Goal: Task Accomplishment & Management: Use online tool/utility

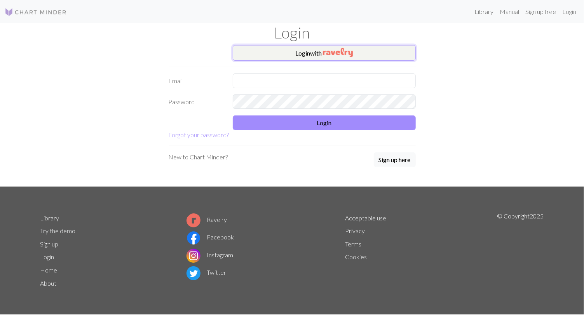
click at [261, 45] on button "Login with" at bounding box center [324, 53] width 183 height 16
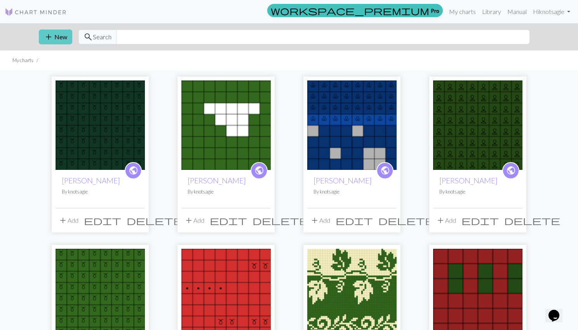
click at [61, 35] on button "add New" at bounding box center [55, 37] width 33 height 15
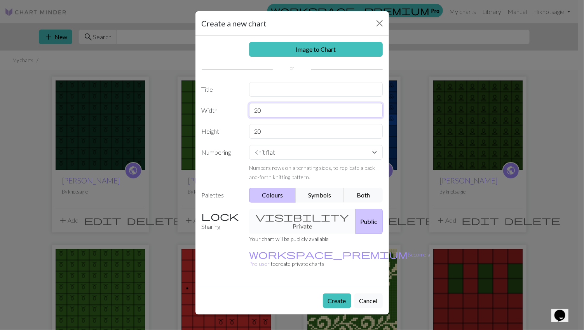
click at [282, 105] on input "20" at bounding box center [316, 110] width 134 height 15
type input "2"
type input "8"
click at [276, 137] on input "20" at bounding box center [316, 131] width 134 height 15
type input "2"
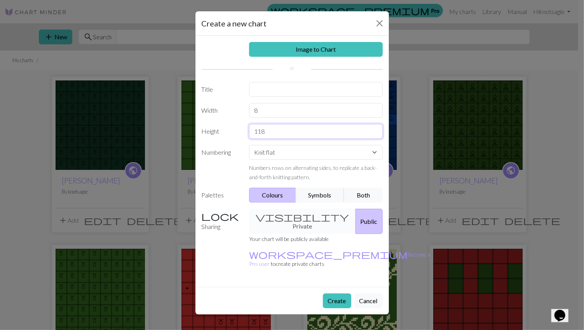
type input "118"
select select "round"
click at [249, 145] on select "Knit flat Knit in the round Lace knitting Cross stitch" at bounding box center [316, 152] width 134 height 15
click at [234, 162] on label "Numbering" at bounding box center [221, 163] width 48 height 37
click at [361, 192] on button "Both" at bounding box center [363, 195] width 39 height 15
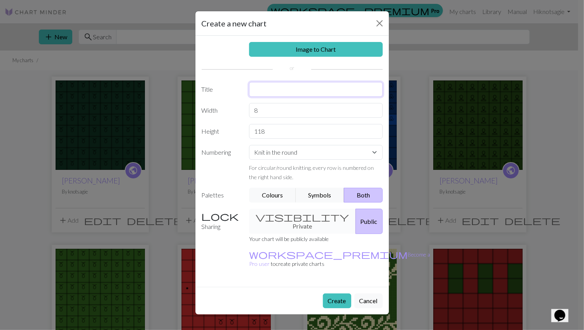
click at [299, 95] on input "text" at bounding box center [316, 89] width 134 height 15
type input "Reece Stocking"
click at [332, 293] on button "Create" at bounding box center [337, 300] width 28 height 15
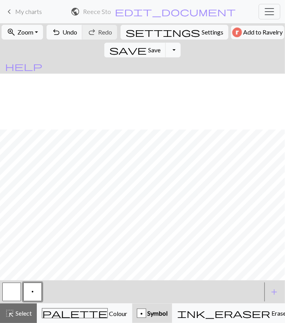
scroll to position [717, 0]
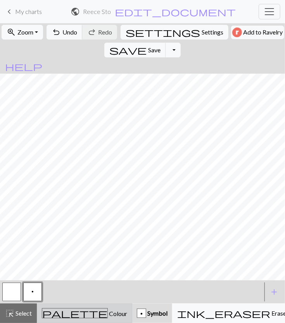
click at [75, 318] on div "palette Colour Colour" at bounding box center [84, 314] width 85 height 10
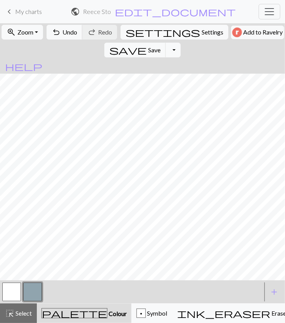
click at [24, 292] on button "button" at bounding box center [32, 292] width 19 height 19
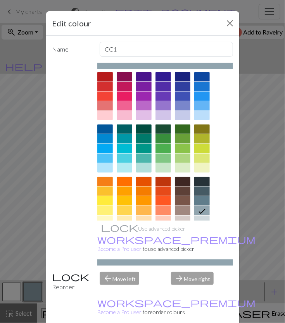
click at [101, 74] on div at bounding box center [105, 76] width 16 height 9
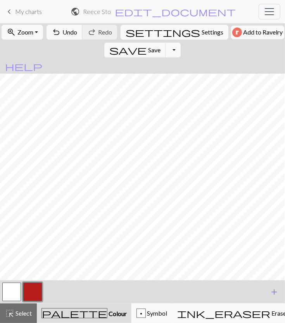
click at [282, 296] on button "add Add a colour" at bounding box center [274, 292] width 19 height 19
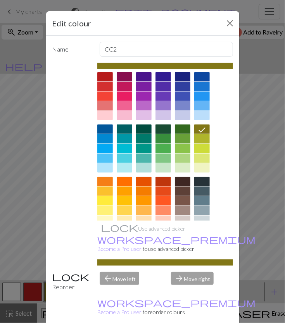
click at [164, 132] on div at bounding box center [164, 129] width 16 height 9
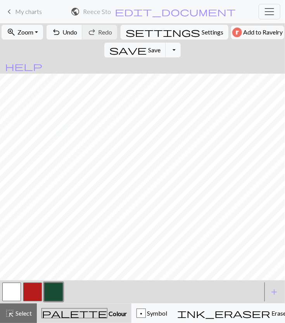
click at [30, 290] on button "button" at bounding box center [32, 292] width 19 height 19
click at [146, 315] on span "Symbol" at bounding box center [156, 313] width 21 height 7
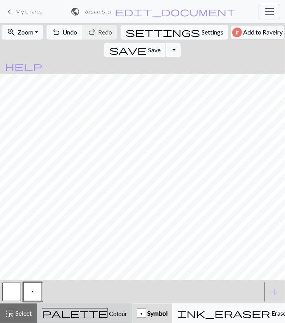
click at [108, 313] on span "Colour" at bounding box center [117, 313] width 19 height 7
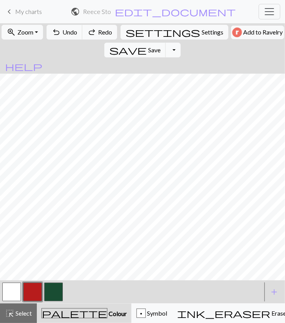
click at [108, 316] on span "Colour" at bounding box center [117, 313] width 19 height 7
click at [137, 309] on div "p Symbol" at bounding box center [152, 313] width 31 height 9
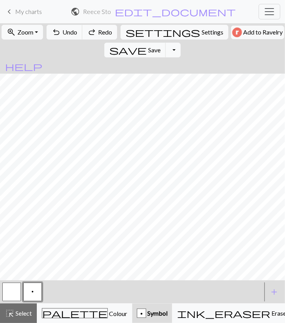
click at [14, 291] on button "button" at bounding box center [11, 292] width 19 height 19
click at [37, 293] on button "p" at bounding box center [32, 292] width 19 height 19
click at [12, 297] on button "button" at bounding box center [11, 292] width 19 height 19
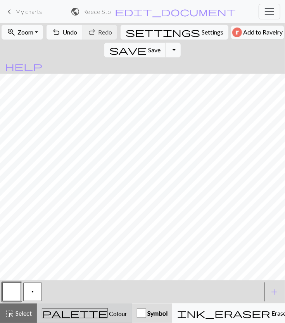
click at [79, 307] on button "palette Colour Colour" at bounding box center [85, 313] width 96 height 19
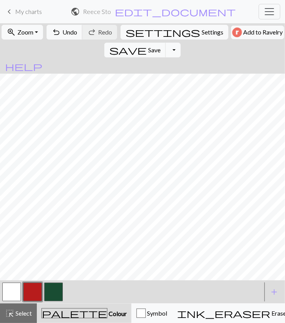
click at [29, 292] on button "button" at bounding box center [32, 292] width 19 height 19
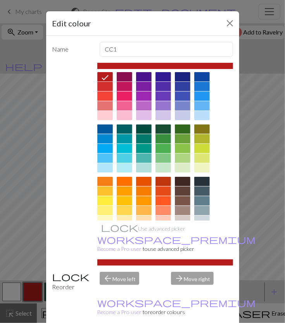
click at [29, 291] on div "Edit colour Name CC1 Use advanced picker workspace_premium Become a Pro user to…" at bounding box center [142, 161] width 285 height 323
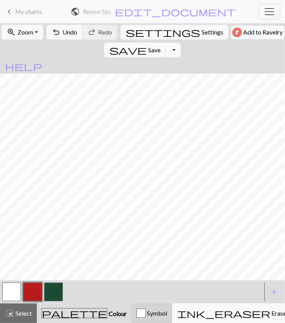
click at [137, 311] on div "button" at bounding box center [141, 313] width 9 height 9
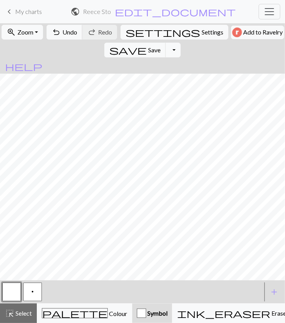
click at [28, 290] on button "p" at bounding box center [32, 292] width 19 height 19
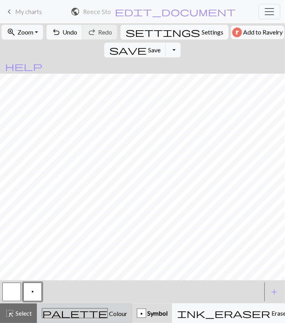
click at [84, 308] on button "palette Colour Colour" at bounding box center [85, 313] width 96 height 19
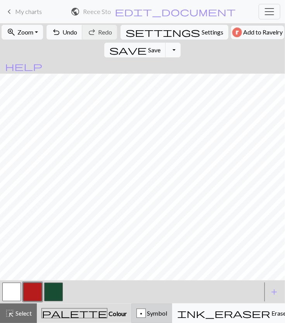
click at [137, 313] on div "p" at bounding box center [141, 313] width 9 height 9
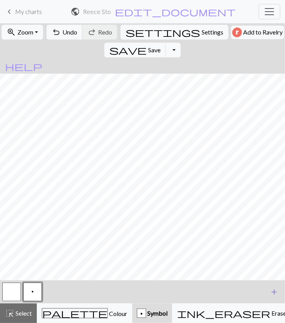
click at [268, 290] on button "add Add a symbol" at bounding box center [274, 292] width 19 height 19
click at [56, 290] on button "button" at bounding box center [53, 292] width 19 height 19
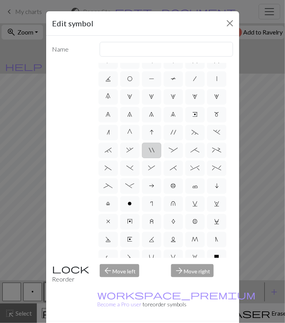
scroll to position [33, 0]
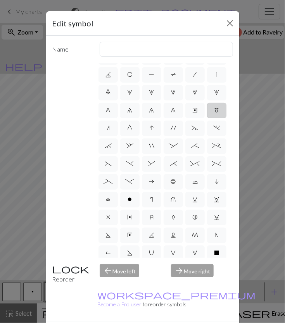
click at [207, 118] on label "m" at bounding box center [216, 111] width 19 height 16
click at [215, 138] on input "m" at bounding box center [217, 140] width 5 height 5
radio input "true"
click at [147, 53] on input "m1" at bounding box center [167, 49] width 134 height 15
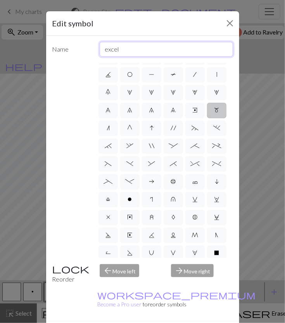
type input "excel"
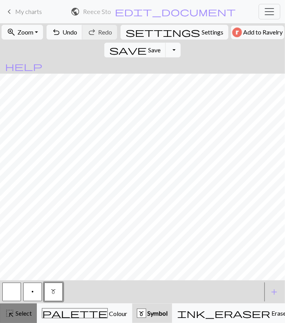
click at [4, 317] on button "highlight_alt Select Select" at bounding box center [18, 313] width 37 height 19
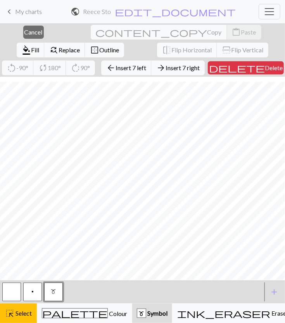
scroll to position [735, 0]
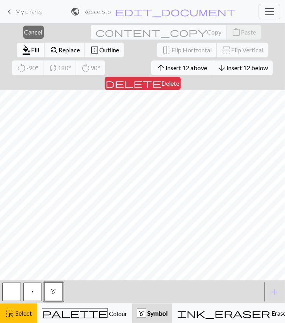
click at [39, 46] on span "Fill" at bounding box center [35, 49] width 8 height 7
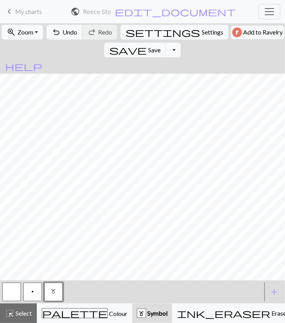
scroll to position [673, 0]
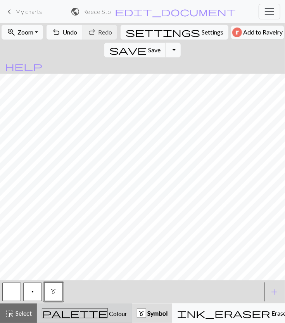
click at [108, 314] on span "Colour" at bounding box center [117, 313] width 19 height 7
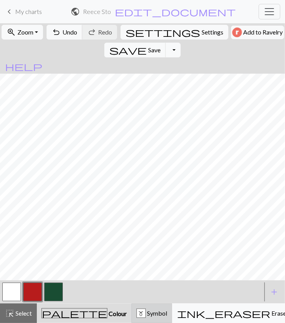
click at [137, 316] on div "m" at bounding box center [141, 313] width 9 height 9
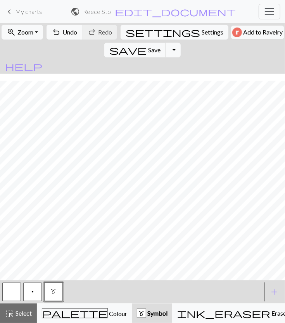
scroll to position [623, 0]
click at [22, 314] on span "Select" at bounding box center [22, 313] width 17 height 7
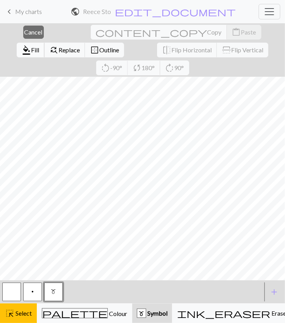
click at [45, 43] on button "format_color_fill Fill" at bounding box center [31, 50] width 28 height 15
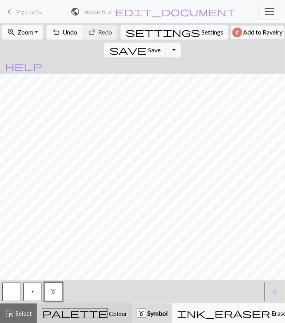
click at [108, 315] on span "Colour" at bounding box center [117, 313] width 19 height 7
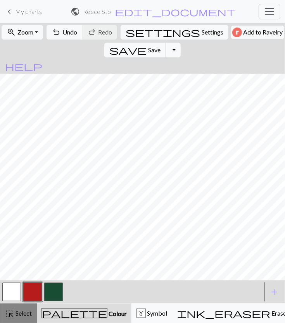
click at [19, 313] on span "Select" at bounding box center [22, 313] width 17 height 7
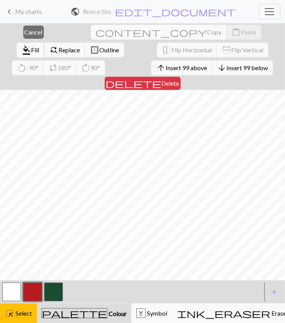
click at [45, 43] on button "format_color_fill Fill" at bounding box center [31, 50] width 28 height 15
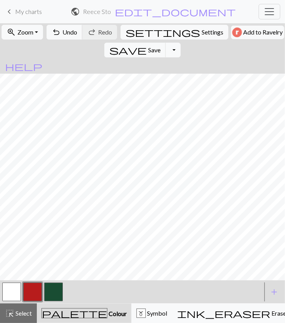
scroll to position [549, 0]
click at [137, 318] on div "m Symbol" at bounding box center [152, 313] width 31 height 9
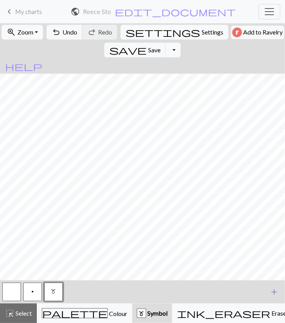
click at [266, 290] on button "add Add a symbol" at bounding box center [274, 292] width 19 height 19
click at [274, 292] on span "add" at bounding box center [274, 292] width 9 height 11
click at [269, 292] on button "add Add a symbol" at bounding box center [274, 292] width 19 height 19
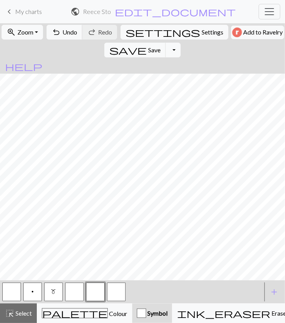
click at [73, 294] on button "button" at bounding box center [74, 292] width 19 height 19
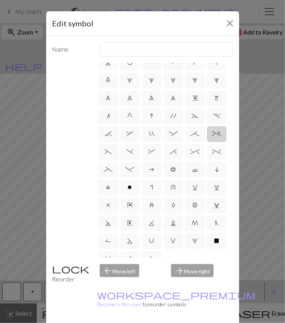
scroll to position [108, 0]
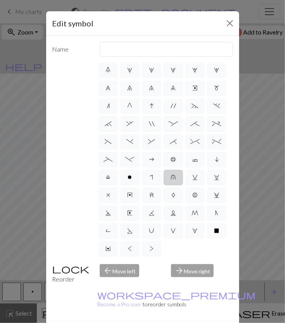
click at [164, 170] on label "u" at bounding box center [173, 178] width 19 height 16
click at [171, 228] on input "u" at bounding box center [173, 230] width 5 height 5
radio input "true"
click at [144, 49] on input "k1 in row below" at bounding box center [167, 49] width 134 height 15
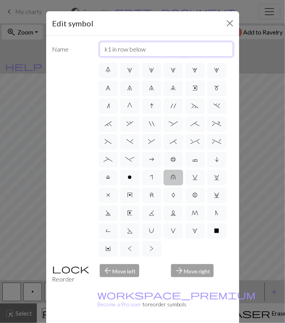
click at [144, 49] on input "k1 in row below" at bounding box center [167, 49] width 134 height 15
type input "Heel"
drag, startPoint x: 185, startPoint y: 311, endPoint x: 185, endPoint y: 322, distance: 11.3
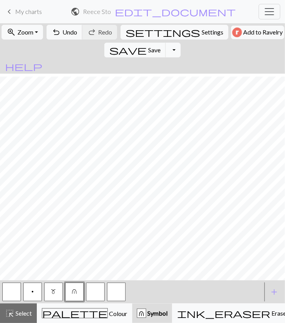
scroll to position [160, 0]
click at [59, 292] on button "m" at bounding box center [53, 292] width 19 height 19
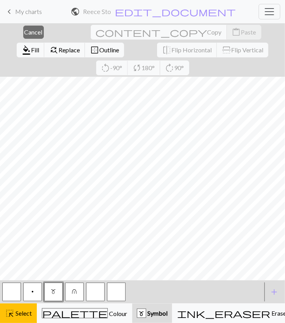
click at [53, 299] on button "m" at bounding box center [53, 292] width 19 height 19
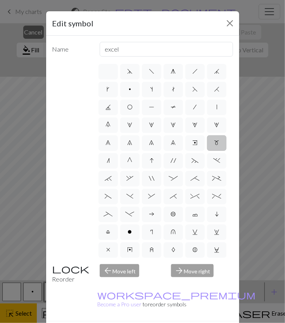
click at [47, 99] on div "Name excel d f g h j k p s t F H J O P T / | 0 1 2 3 4 5 6 7 8 9 e m n G I ' ~ …" at bounding box center [142, 179] width 193 height 286
click at [22, 34] on div "Edit symbol Name excel d f g h j k p s t F H J O P T / | 0 1 2 3 4 5 6 7 8 9 e …" at bounding box center [142, 161] width 285 height 323
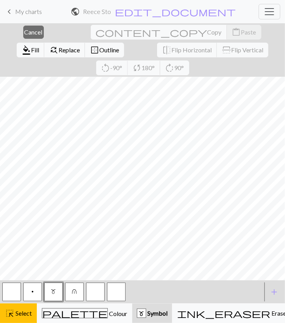
click at [24, 34] on span "Cancel" at bounding box center [33, 31] width 18 height 7
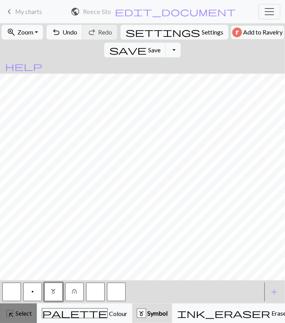
click at [29, 313] on span "Select" at bounding box center [22, 313] width 17 height 7
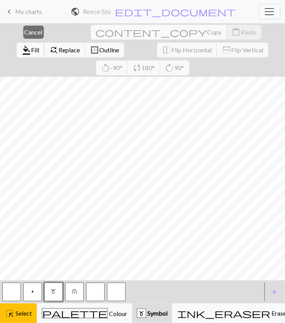
click at [31, 45] on span "format_color_fill" at bounding box center [26, 50] width 9 height 11
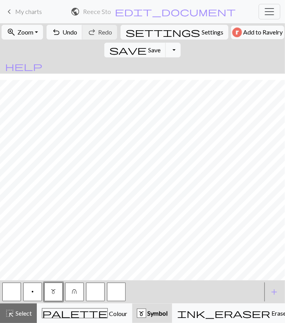
scroll to position [212, 0]
click at [147, 45] on span "save" at bounding box center [128, 50] width 37 height 11
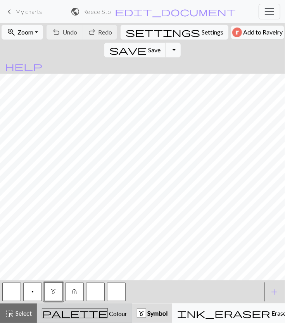
click at [57, 311] on span "palette" at bounding box center [74, 313] width 65 height 11
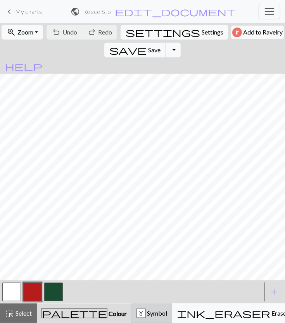
click at [146, 315] on span "Symbol" at bounding box center [156, 313] width 21 height 7
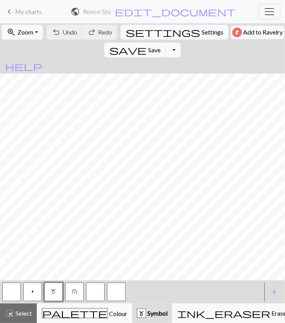
click at [38, 294] on button "p" at bounding box center [32, 292] width 19 height 19
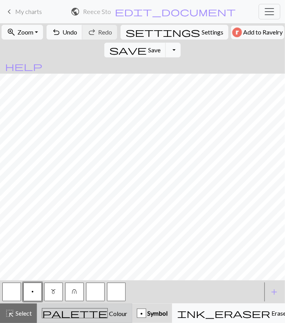
click at [68, 309] on div "palette Colour Colour" at bounding box center [84, 314] width 85 height 10
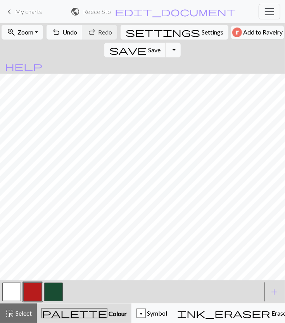
click at [11, 291] on button "button" at bounding box center [11, 292] width 19 height 19
click at [132, 308] on button "p Symbol" at bounding box center [152, 313] width 41 height 19
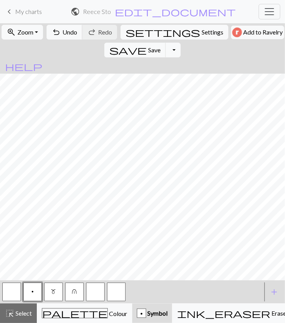
click at [10, 289] on button "button" at bounding box center [11, 292] width 19 height 19
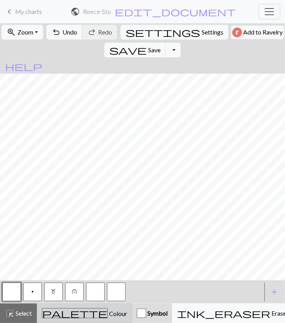
click at [108, 315] on span "Colour" at bounding box center [117, 313] width 19 height 7
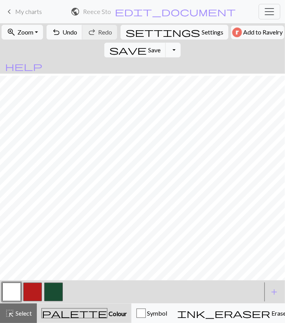
scroll to position [618, 0]
